Goal: Information Seeking & Learning: Learn about a topic

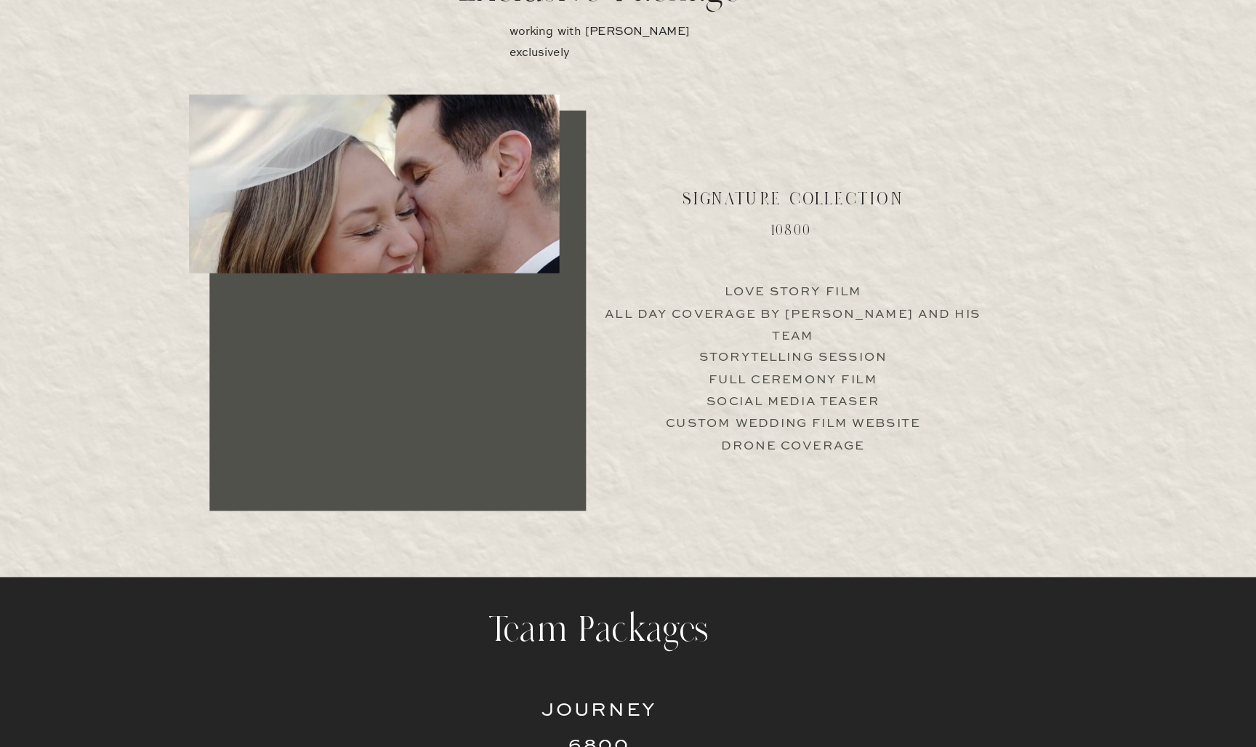
scroll to position [2841, 0]
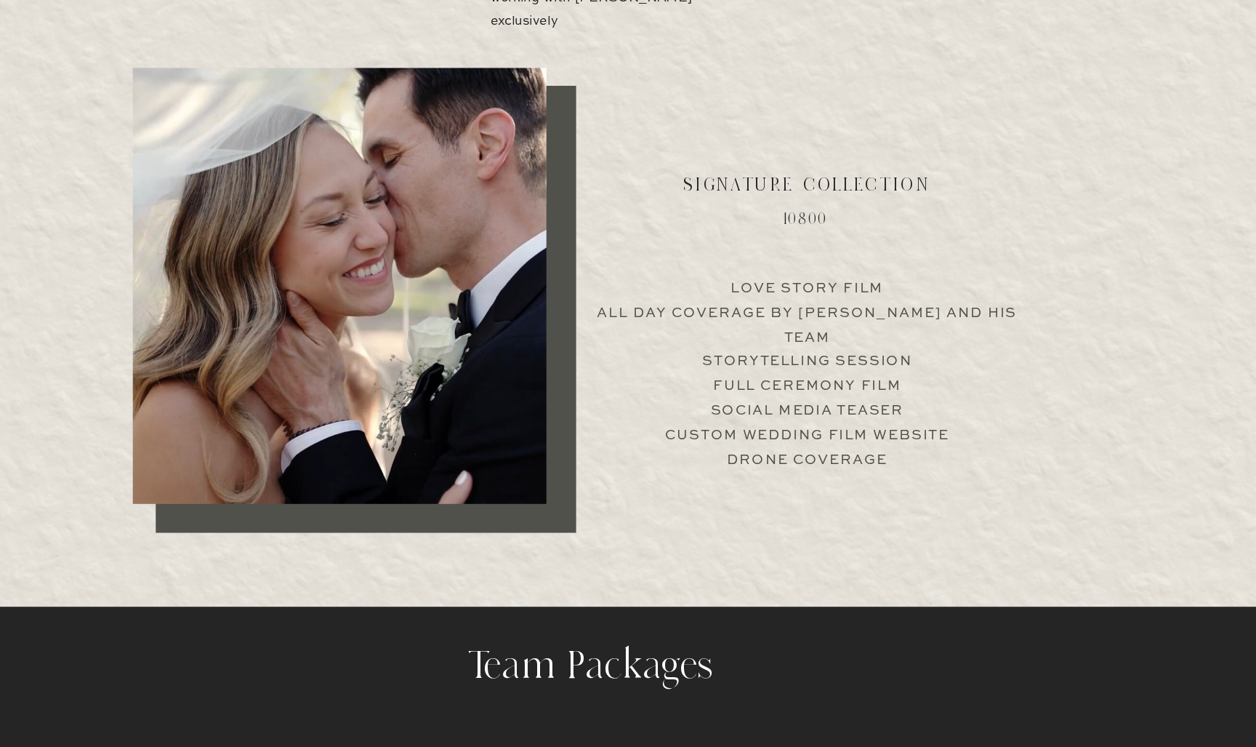
click at [633, 345] on p "Love Story Film All Day Coverage by Jimmy and his team Storytelling Session Ful…" at bounding box center [813, 415] width 361 height 140
drag, startPoint x: 600, startPoint y: 288, endPoint x: 776, endPoint y: 289, distance: 175.9
click at [776, 345] on p "Love Story Film All Day Coverage by Jimmy and his team Storytelling Session Ful…" at bounding box center [813, 415] width 361 height 140
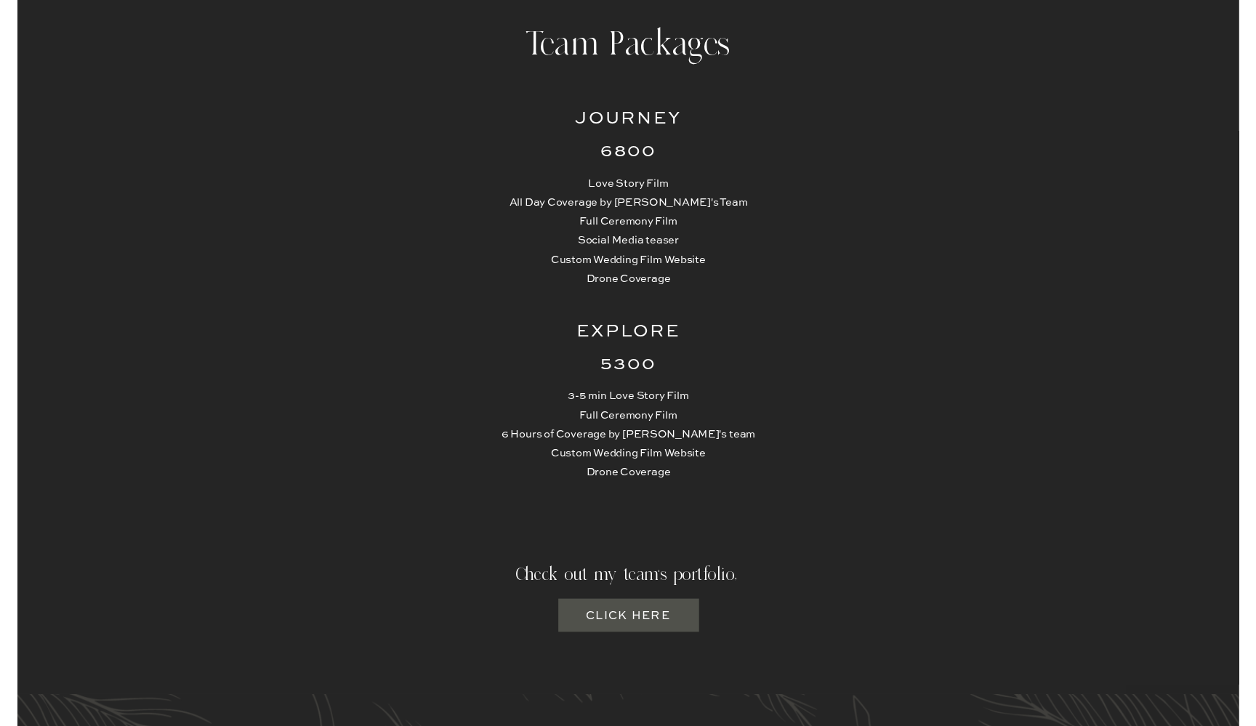
scroll to position [3494, 0]
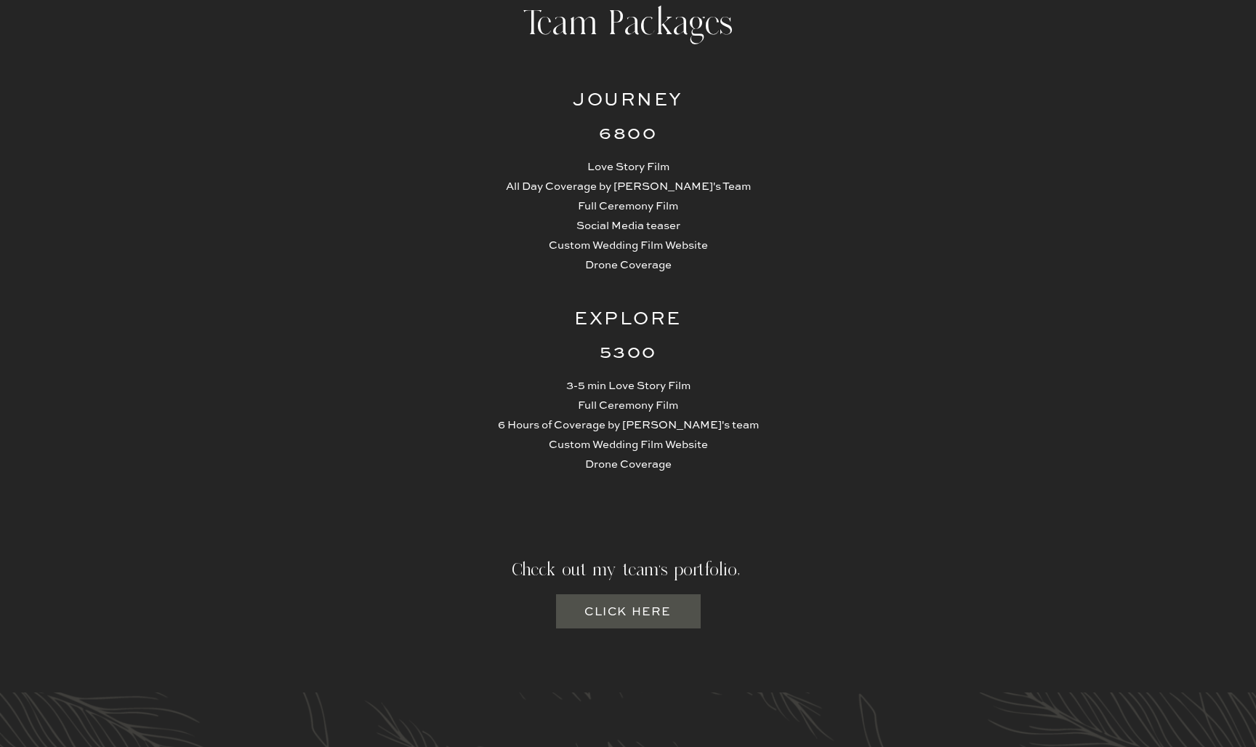
click at [616, 616] on h3 "Click here" at bounding box center [628, 611] width 89 height 18
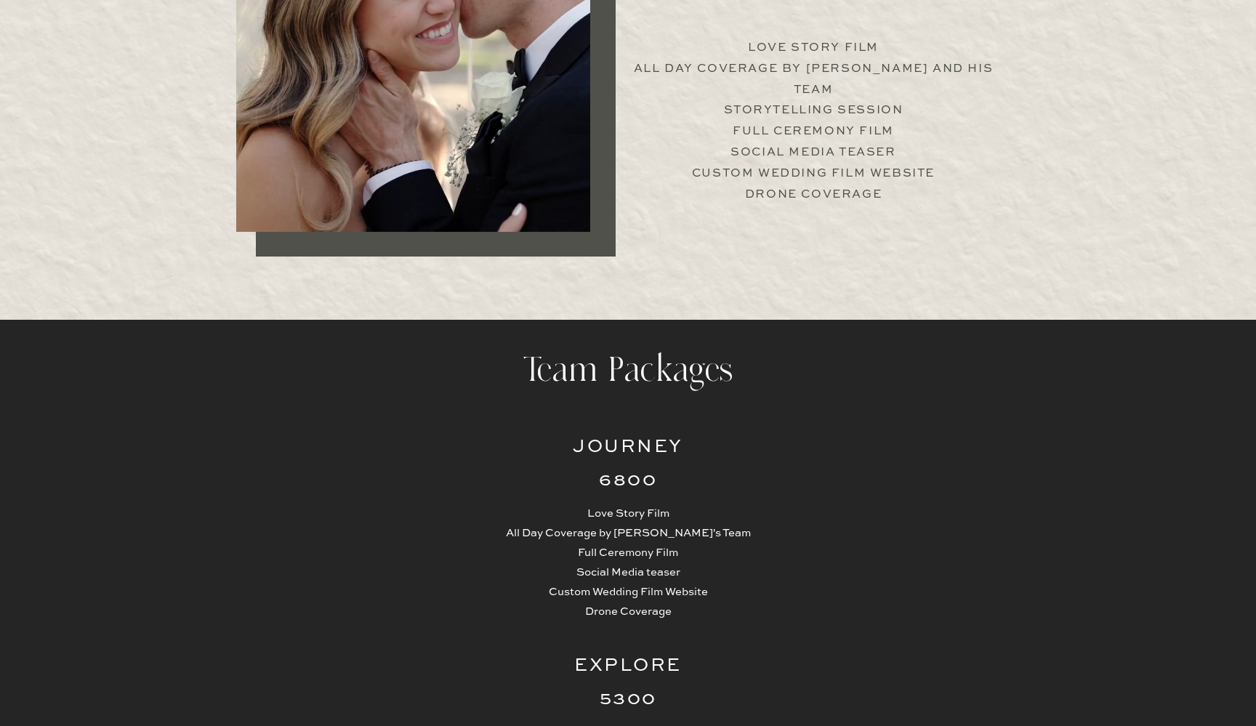
scroll to position [3198, 0]
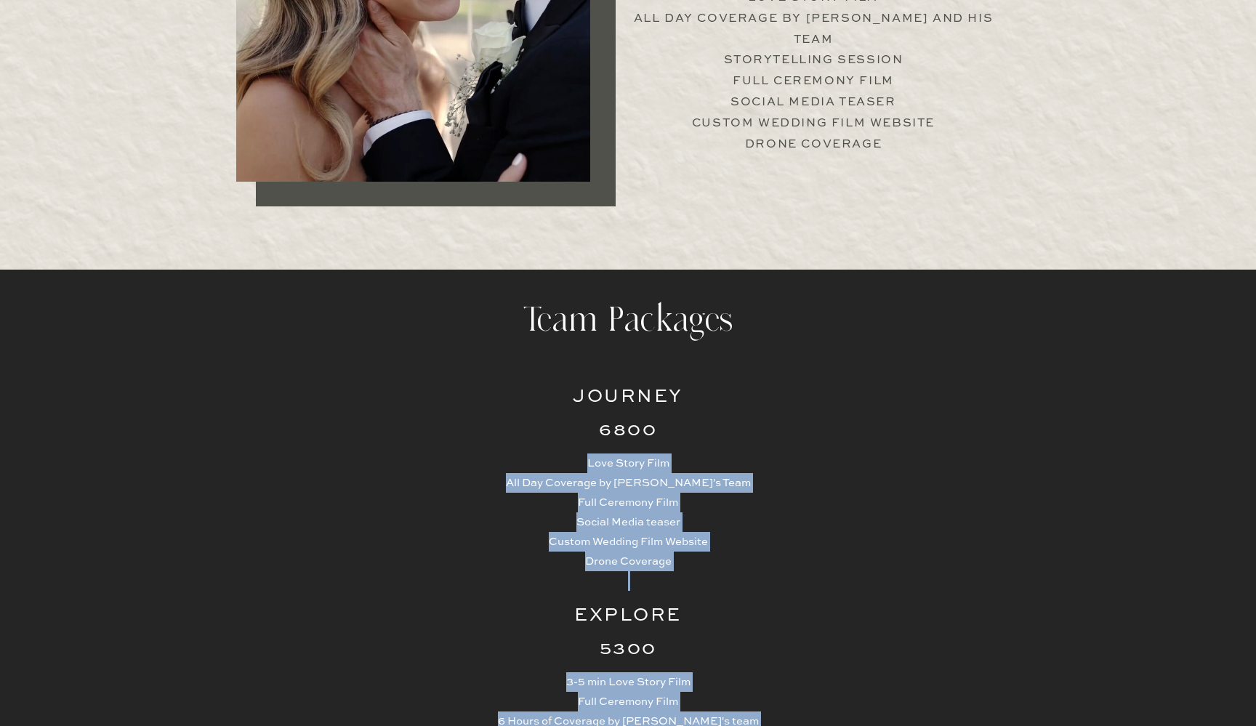
drag, startPoint x: 574, startPoint y: 397, endPoint x: 692, endPoint y: 416, distance: 120.0
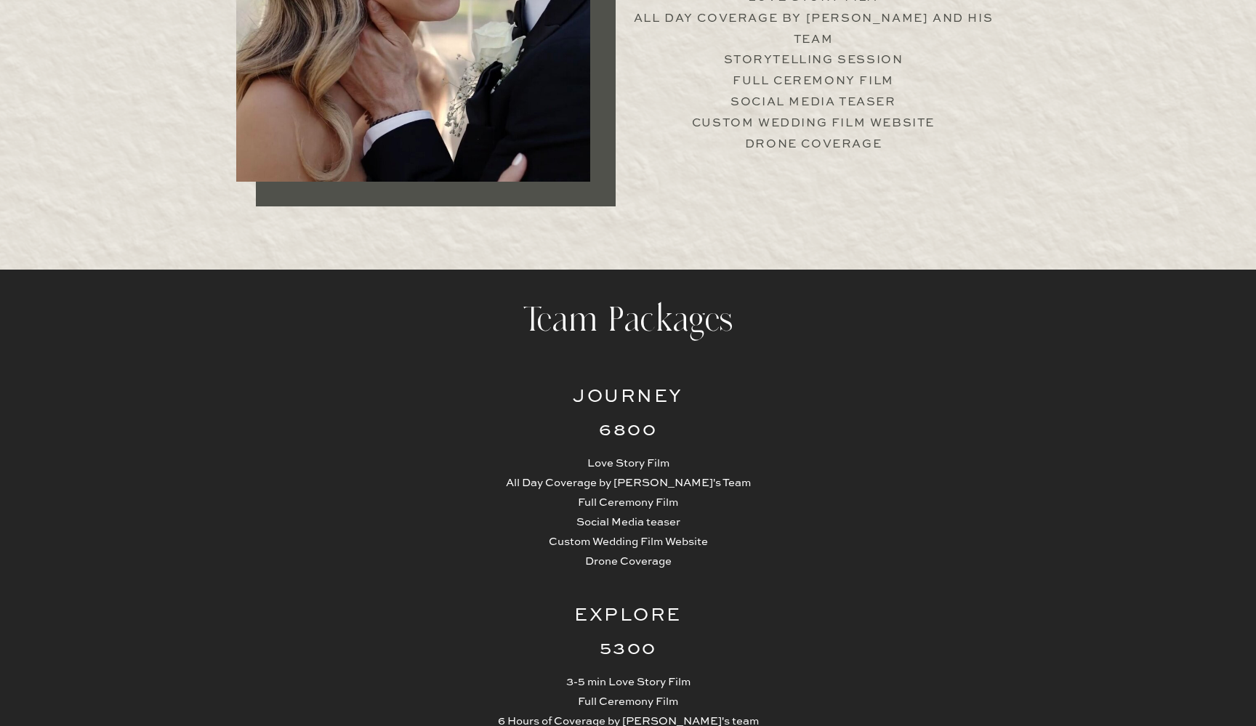
click at [700, 519] on p "Love Story Film All Day Coverage by Jimmy's Team Full Ceremony Film Social Medi…" at bounding box center [628, 512] width 275 height 117
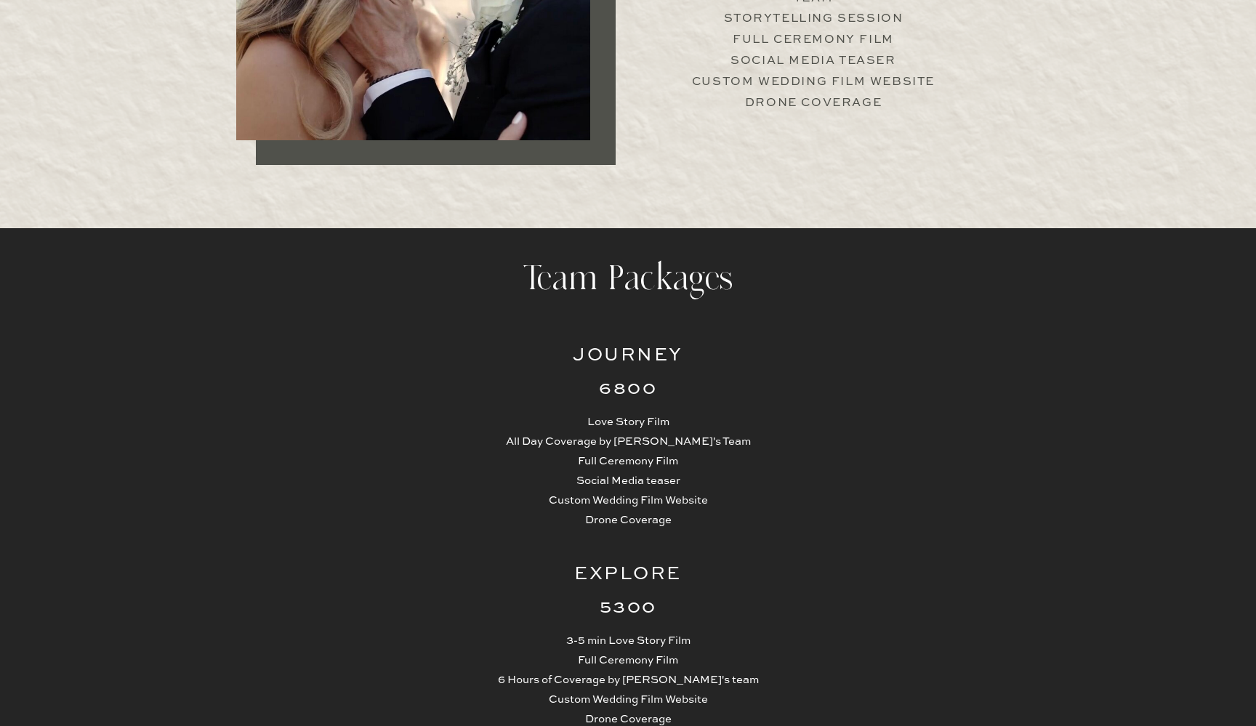
scroll to position [3243, 0]
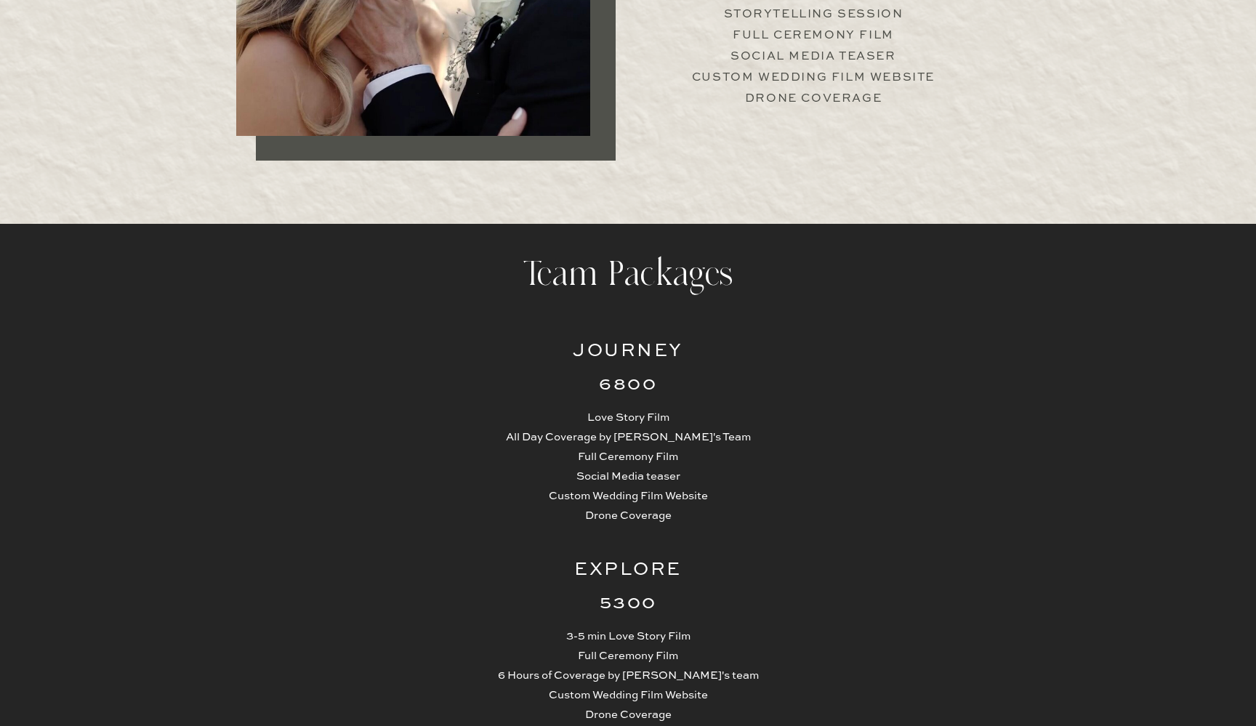
click at [675, 515] on p "Love Story Film All Day Coverage by Jimmy's Team Full Ceremony Film Social Medi…" at bounding box center [628, 466] width 275 height 117
